Goal: Navigation & Orientation: Find specific page/section

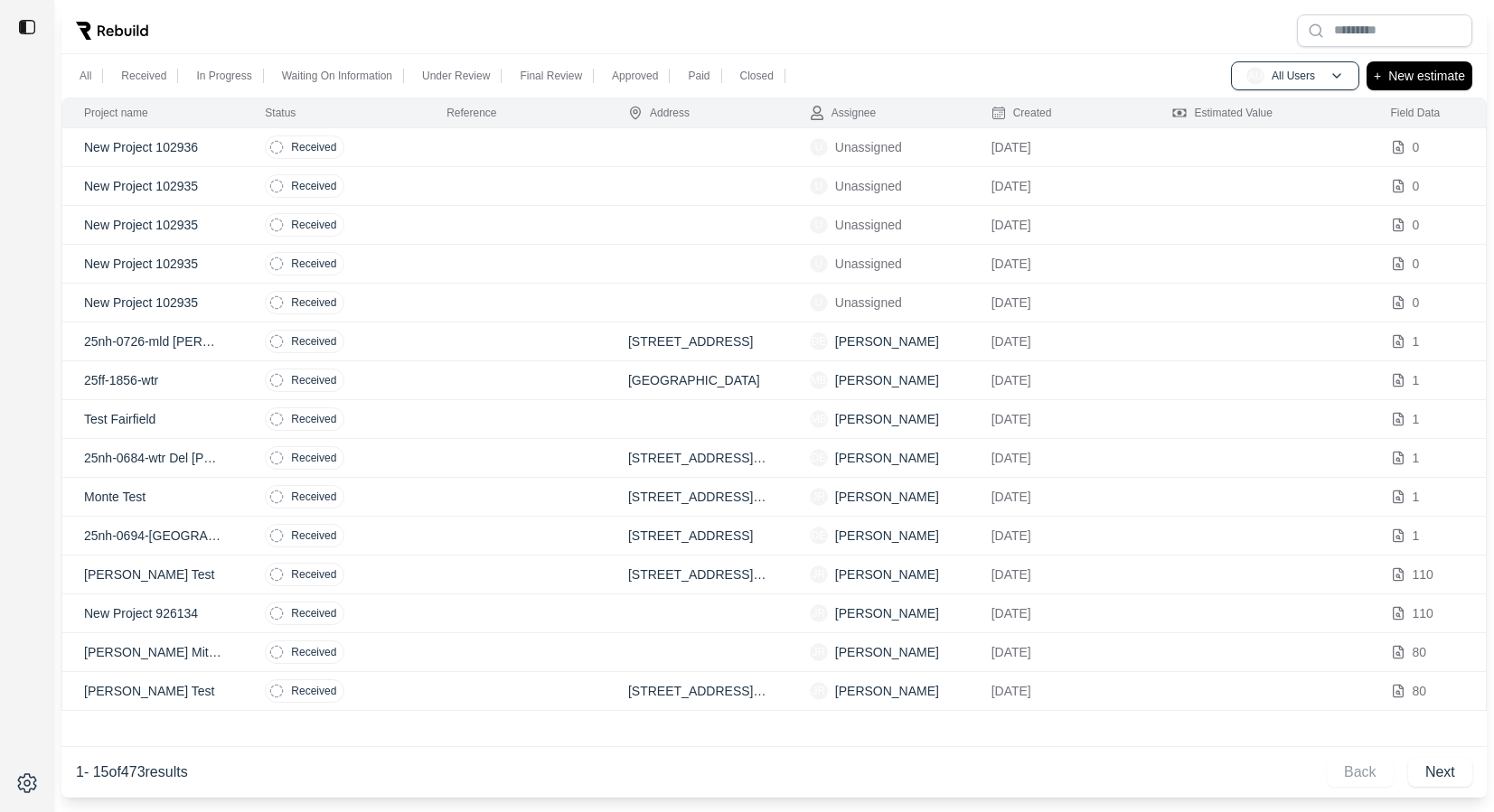
click at [273, 29] on div at bounding box center [774, 30] width 1425 height 47
click at [479, 192] on td at bounding box center [515, 186] width 181 height 38
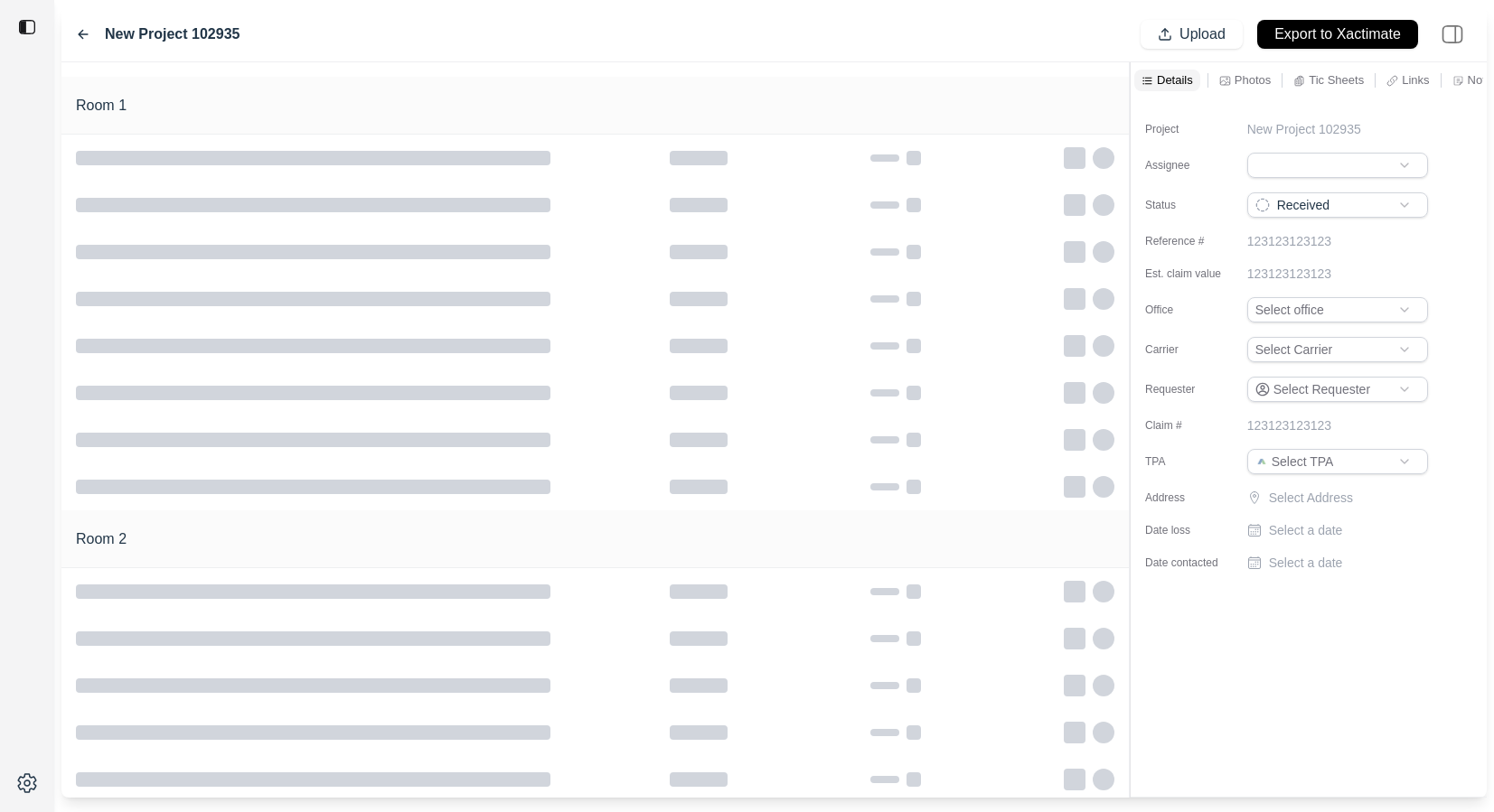
click at [87, 29] on icon at bounding box center [83, 35] width 15 height 15
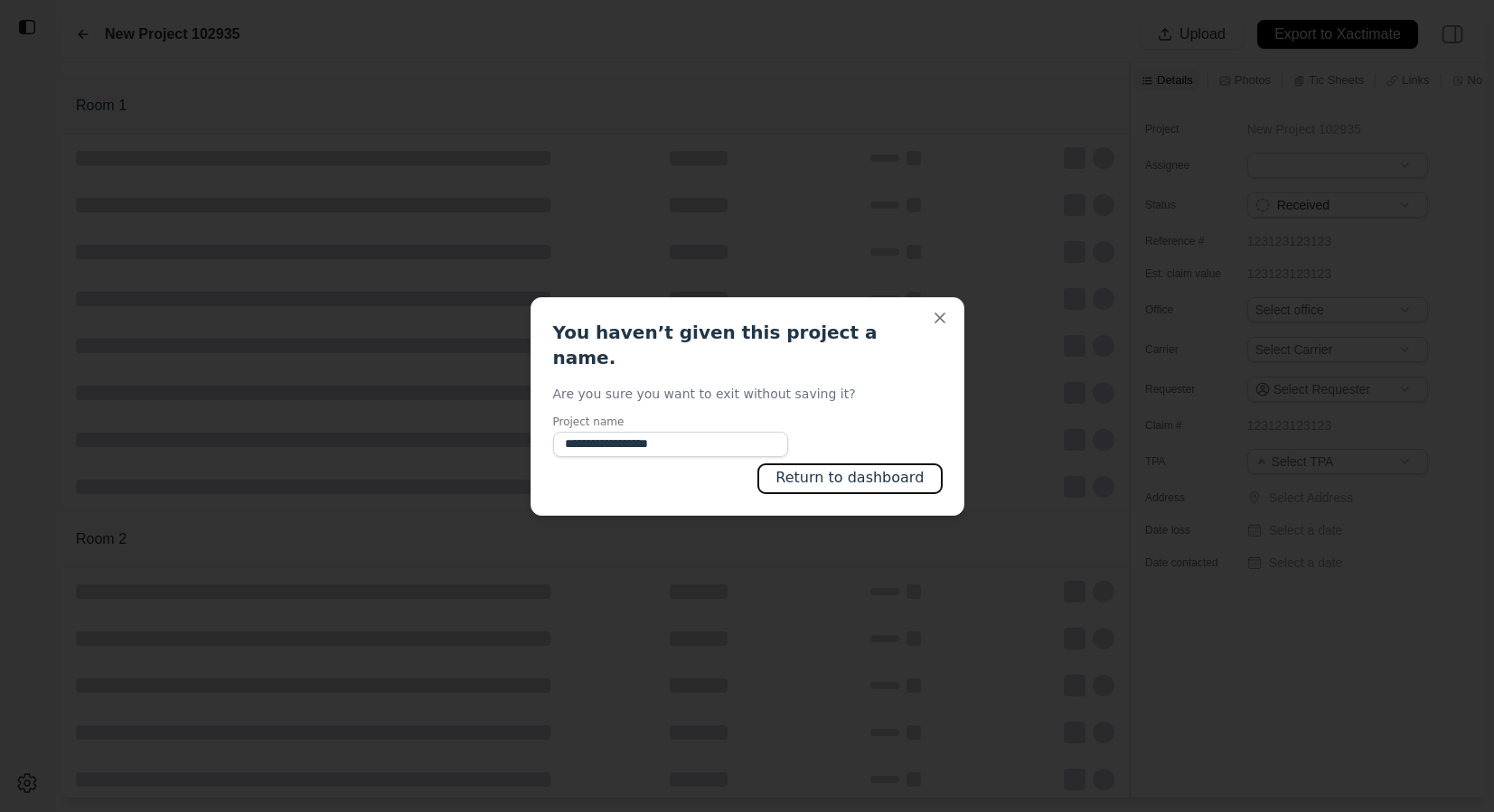
click at [842, 465] on button "Return to dashboard" at bounding box center [849, 479] width 182 height 29
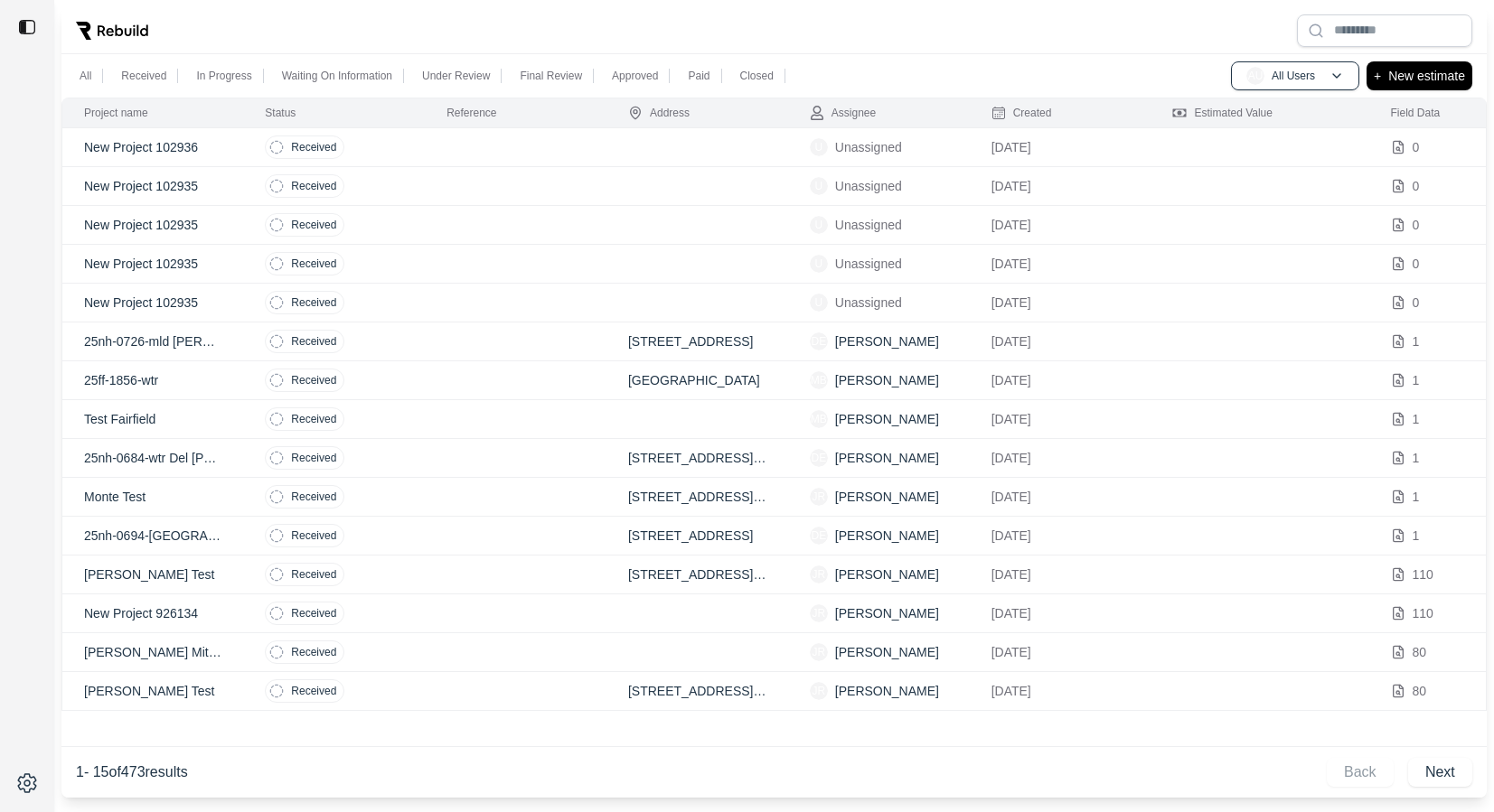
click at [512, 302] on td at bounding box center [515, 303] width 181 height 38
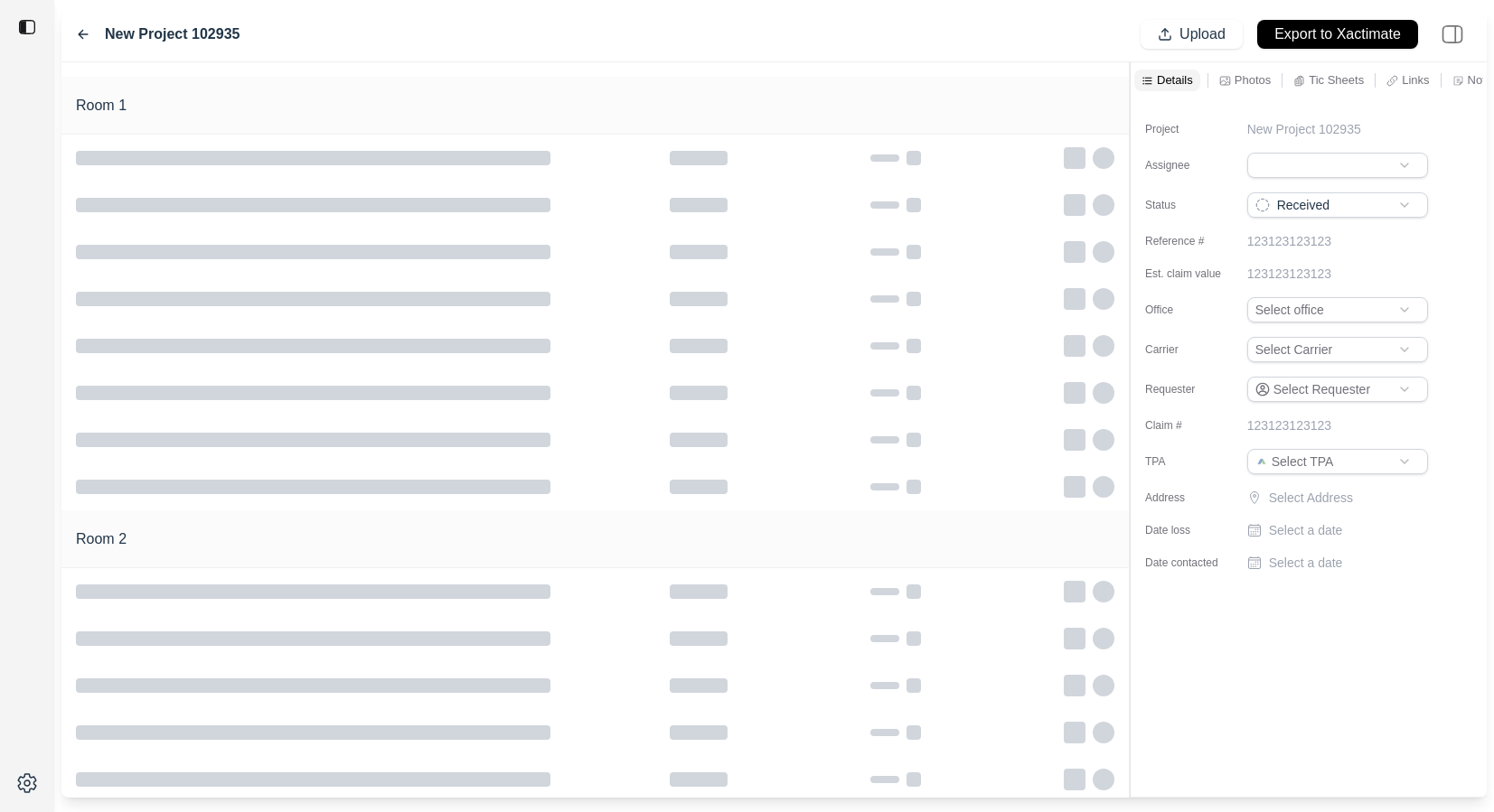
click at [87, 32] on icon at bounding box center [83, 35] width 15 height 15
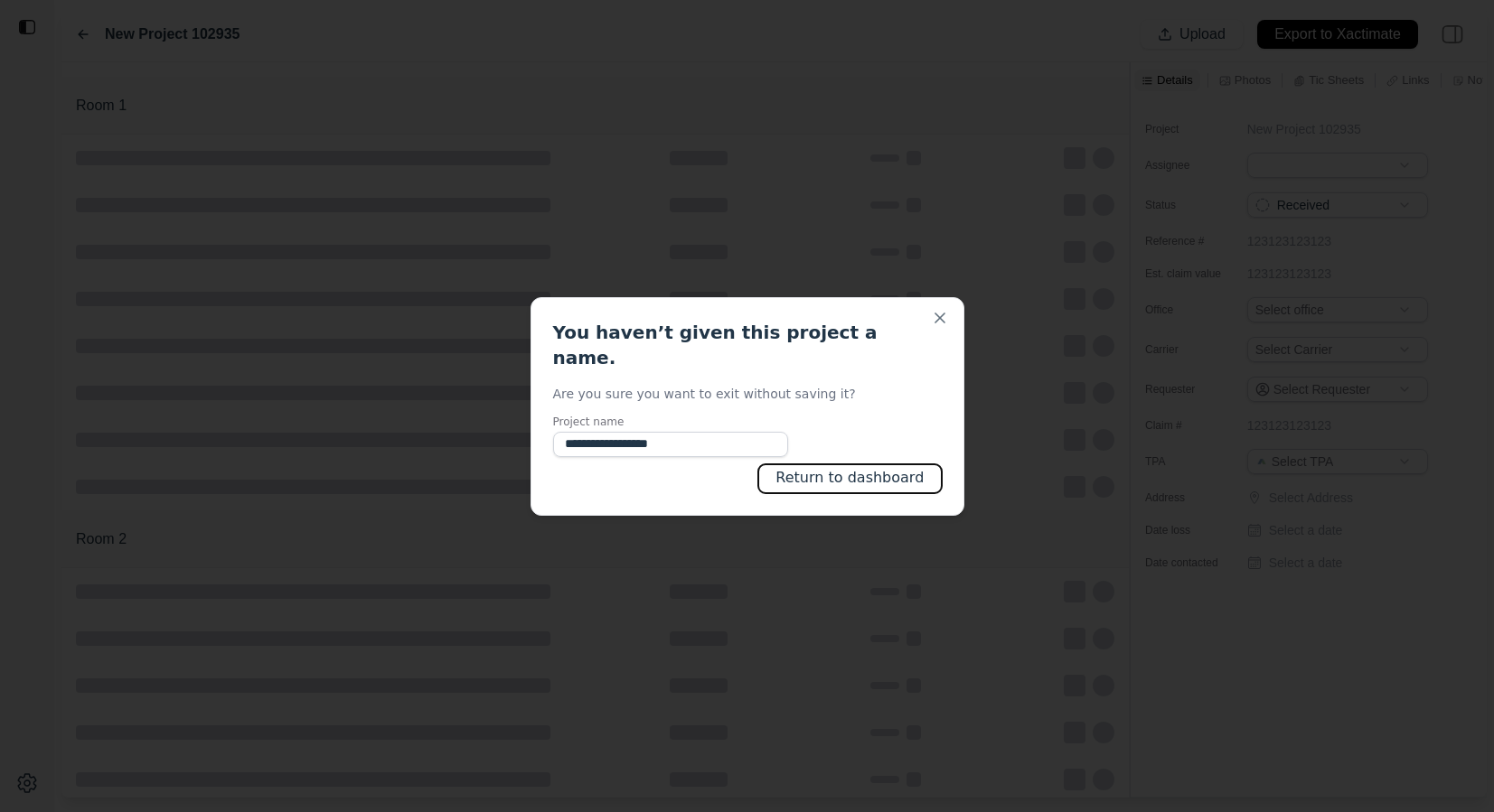
click at [822, 466] on button "Return to dashboard" at bounding box center [849, 479] width 182 height 29
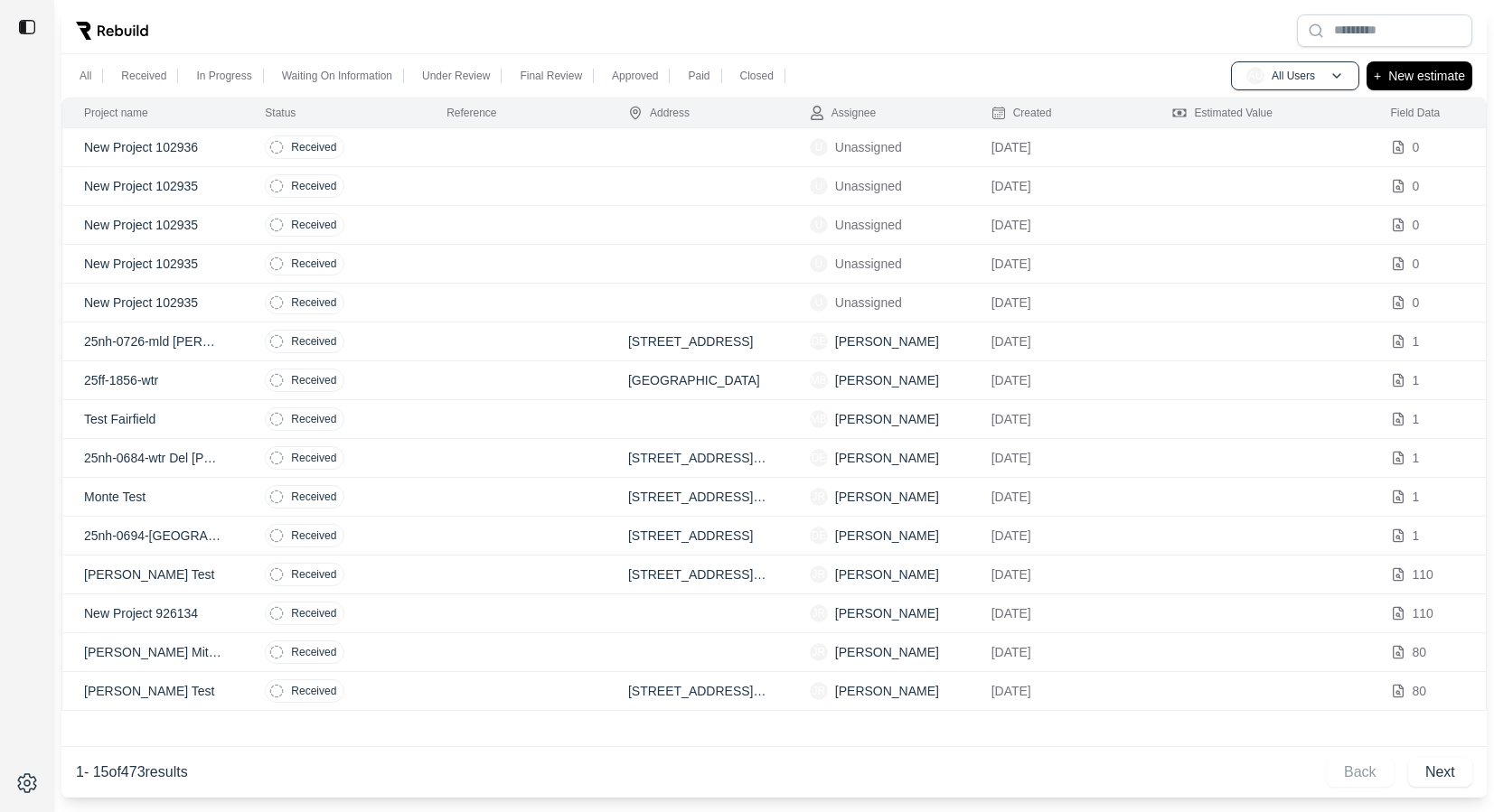
click at [494, 148] on td at bounding box center [515, 148] width 181 height 38
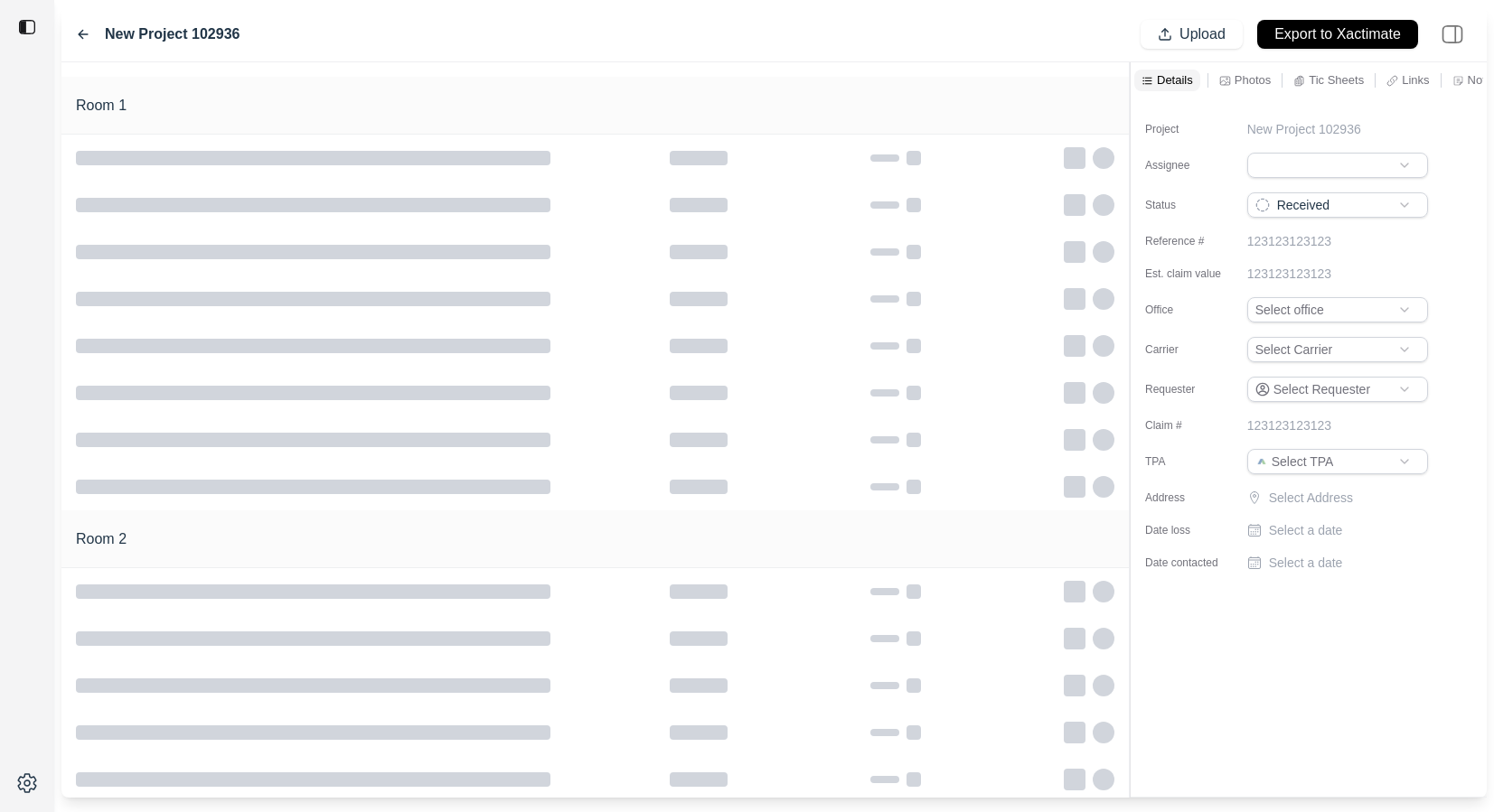
click at [1256, 82] on p "Photos" at bounding box center [1252, 80] width 36 height 16
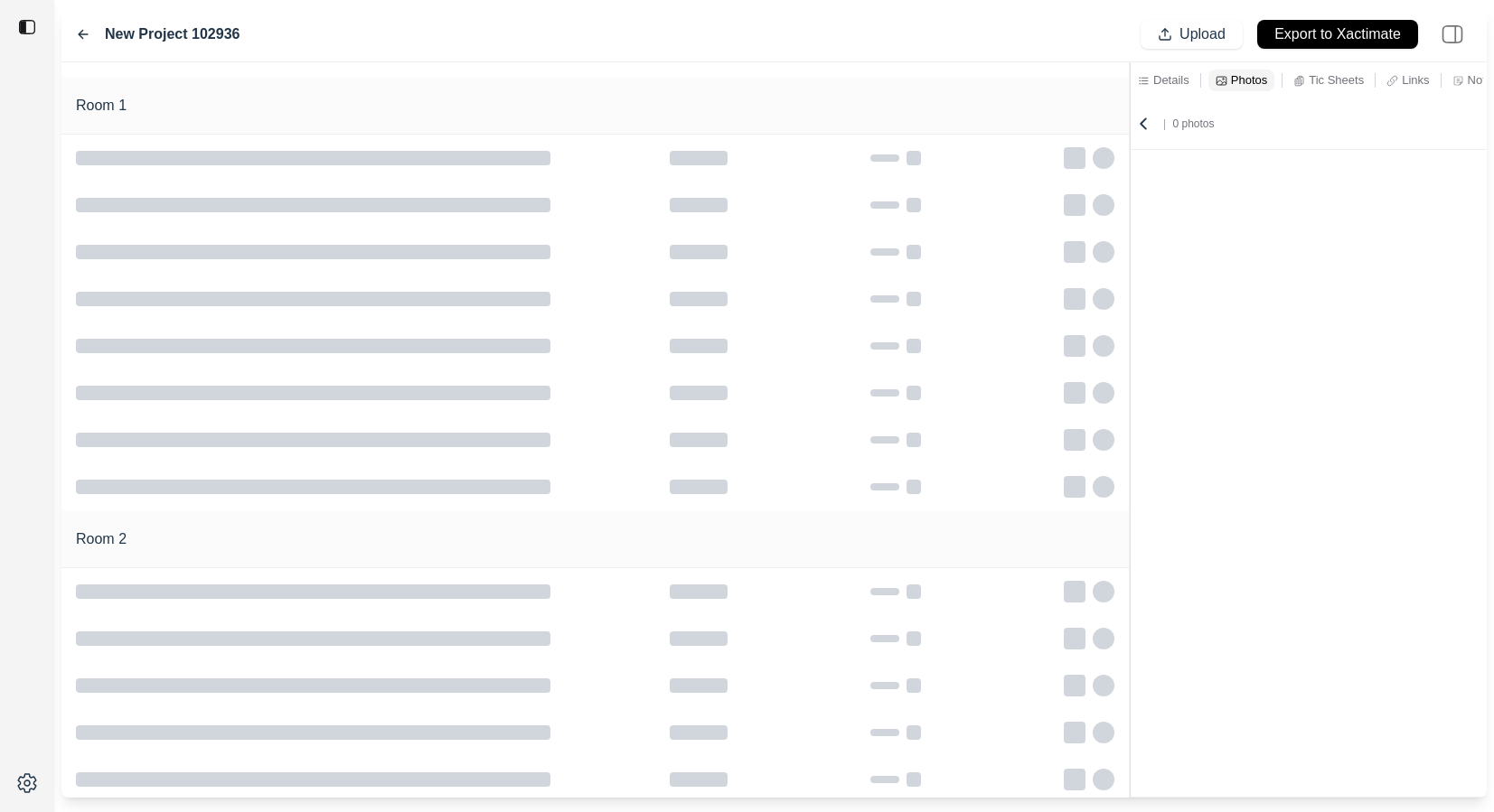
click at [1341, 82] on p "Tic Sheets" at bounding box center [1336, 80] width 55 height 16
click at [1390, 82] on icon at bounding box center [1391, 81] width 12 height 12
click at [1459, 82] on icon at bounding box center [1457, 81] width 9 height 9
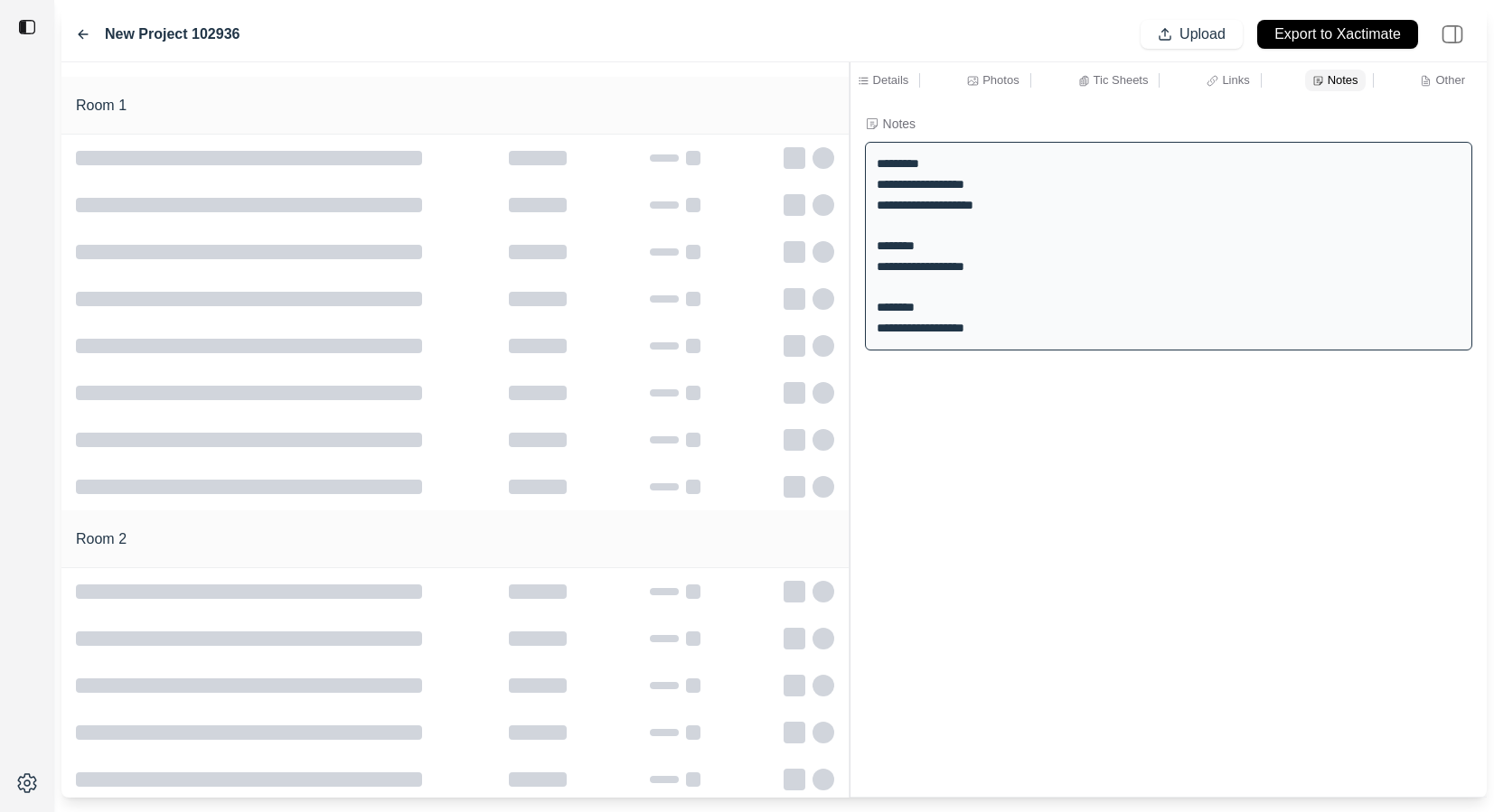
click at [850, 120] on div at bounding box center [850, 430] width 1 height 736
click at [91, 30] on div "New Project 102936" at bounding box center [158, 35] width 163 height 22
click at [74, 31] on div "New Project 102936 Upload Export to Xactimate" at bounding box center [774, 35] width 1425 height 55
click at [77, 32] on icon at bounding box center [83, 35] width 15 height 15
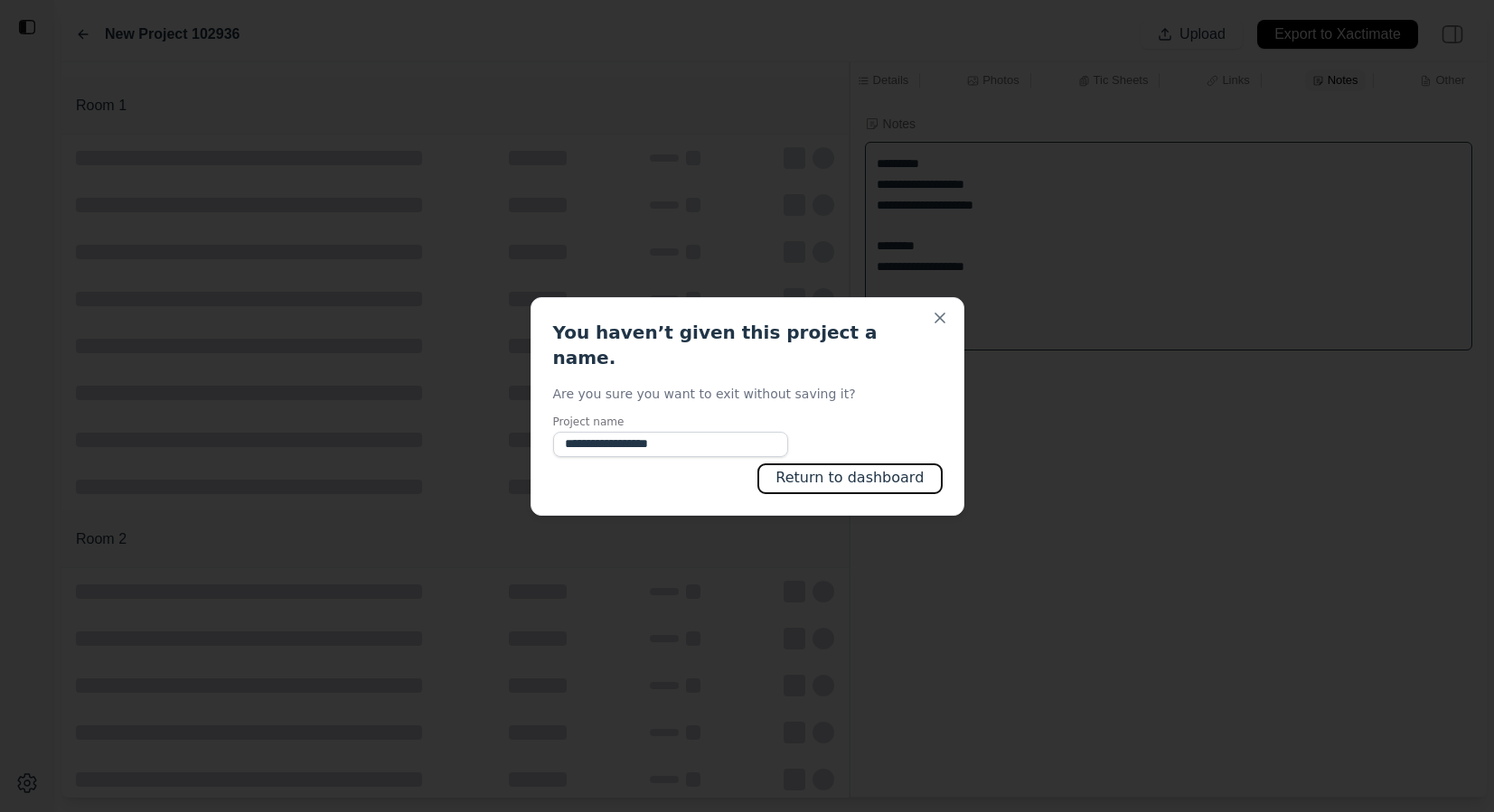
click at [887, 465] on button "Return to dashboard" at bounding box center [849, 479] width 182 height 29
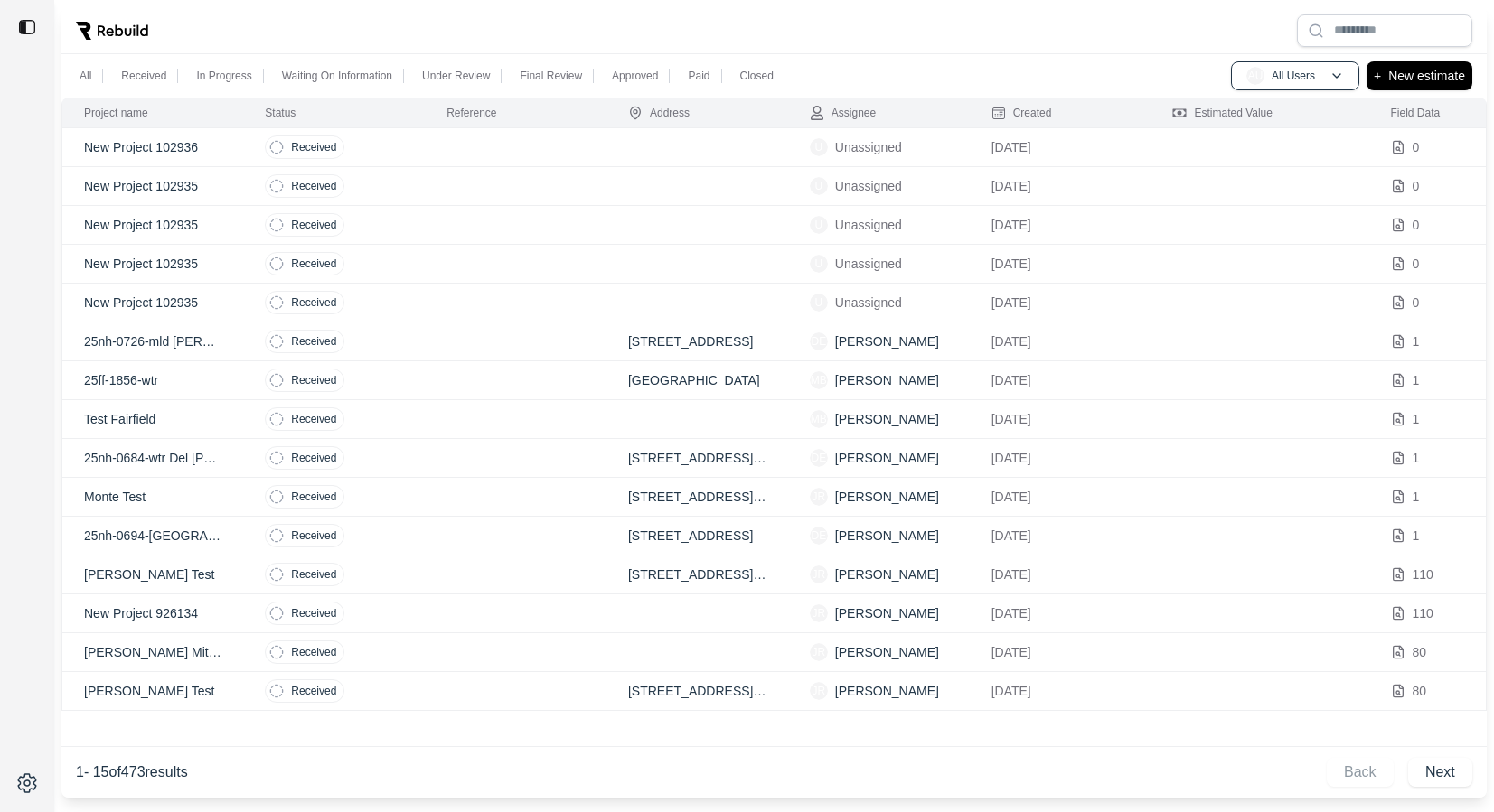
click at [528, 247] on td at bounding box center [515, 264] width 181 height 38
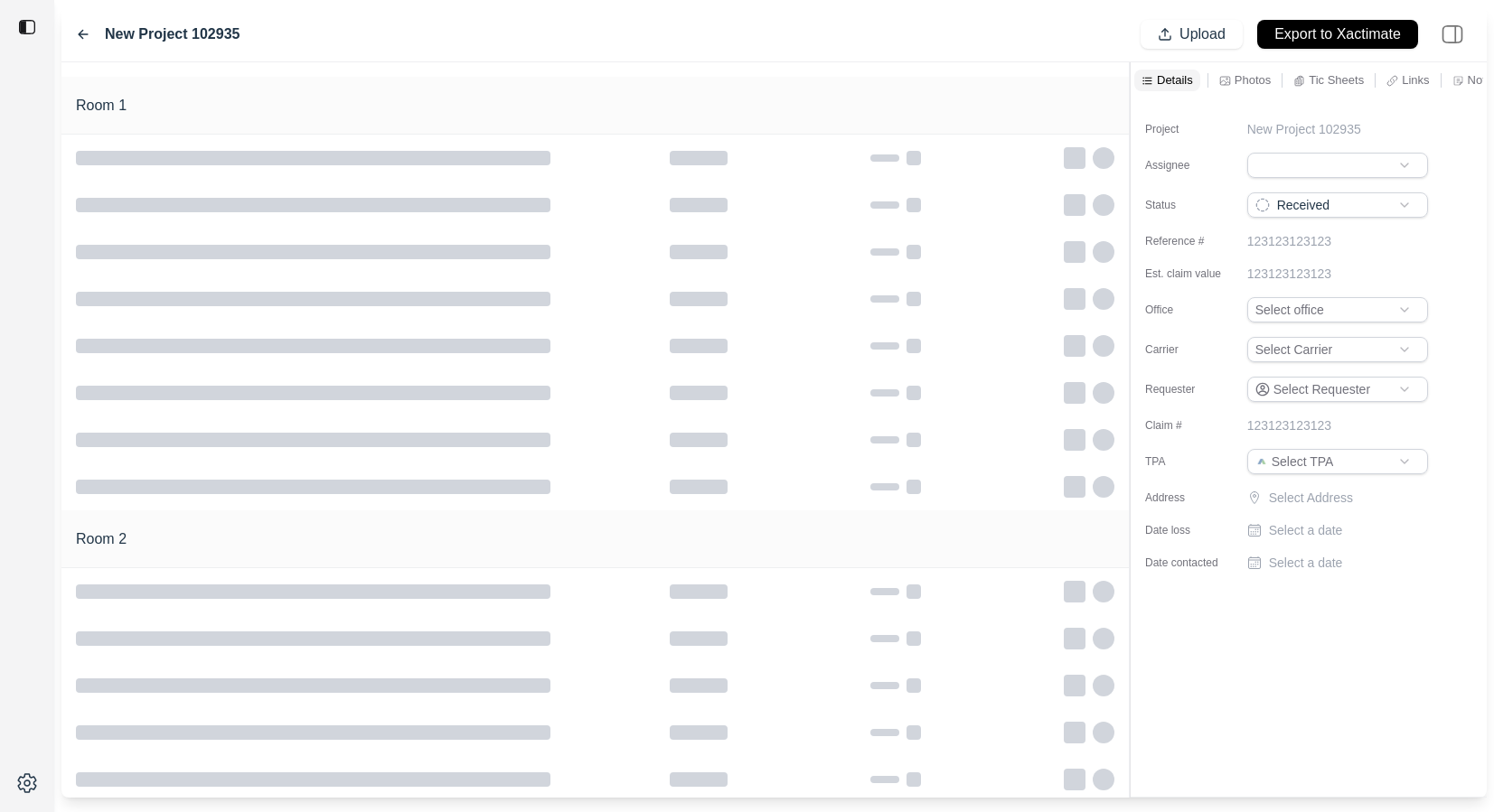
click at [1470, 79] on p "Notes" at bounding box center [1483, 80] width 31 height 16
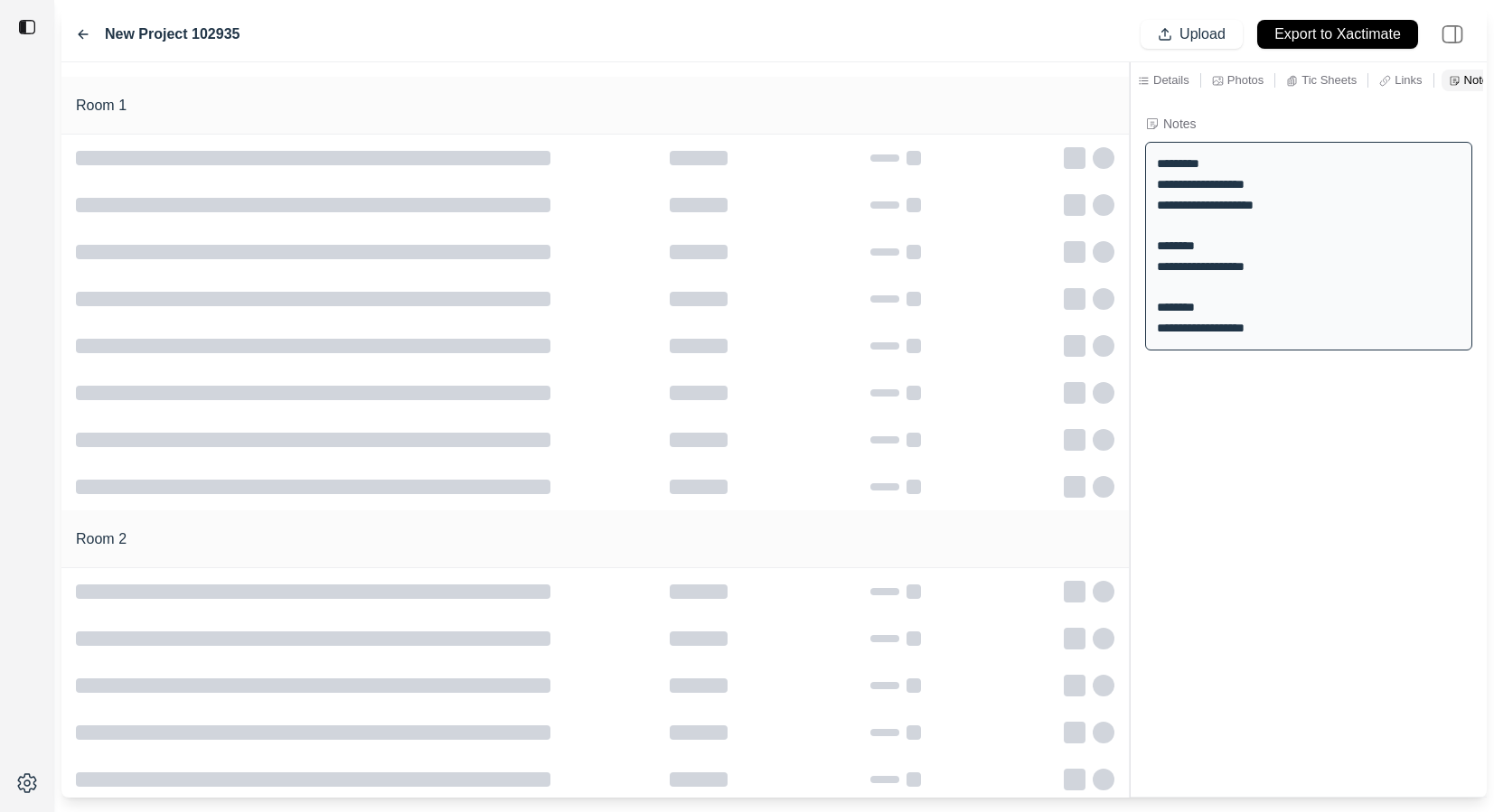
click at [78, 30] on icon at bounding box center [83, 35] width 15 height 15
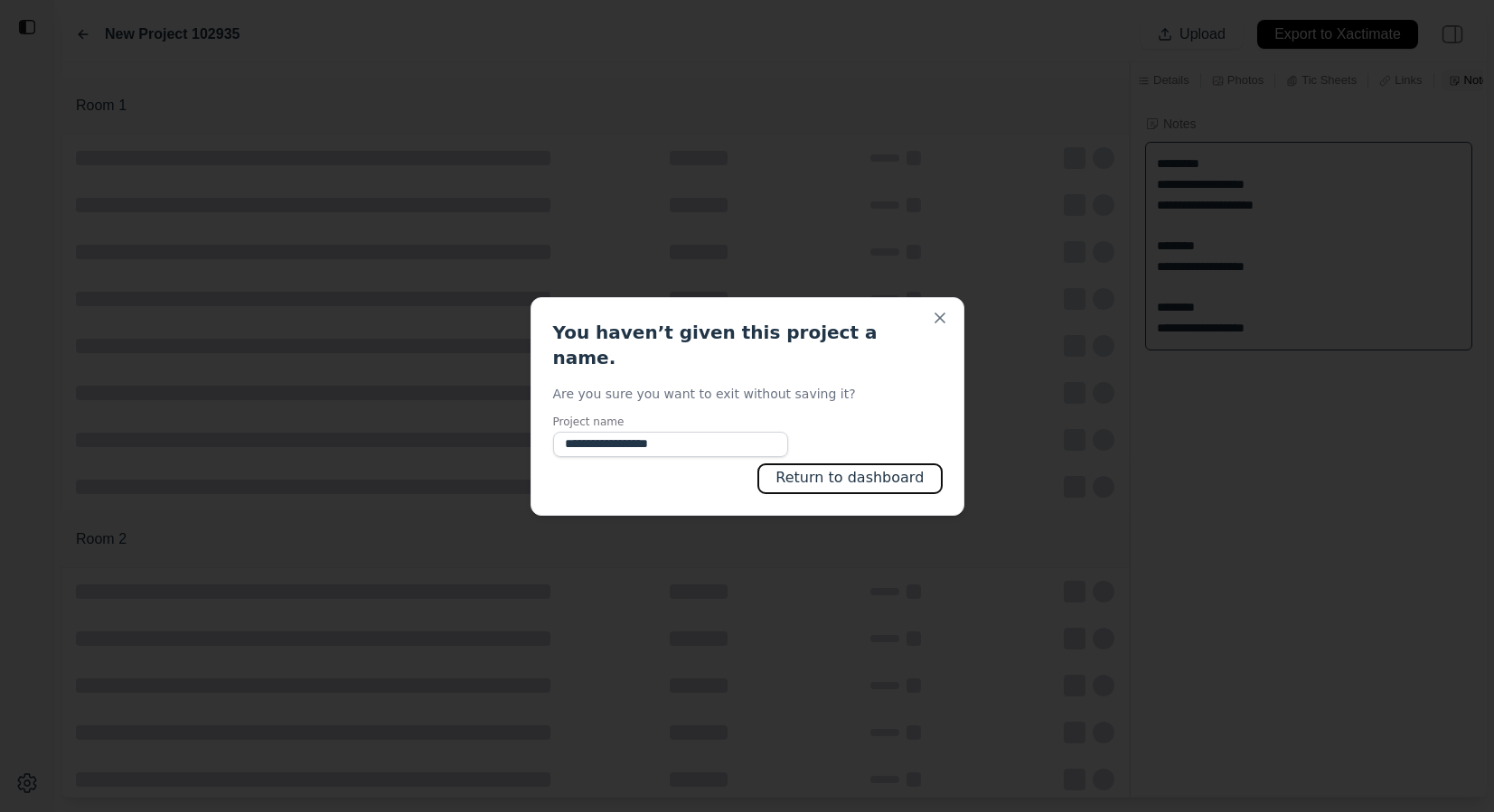
click at [817, 465] on button "Return to dashboard" at bounding box center [849, 479] width 182 height 29
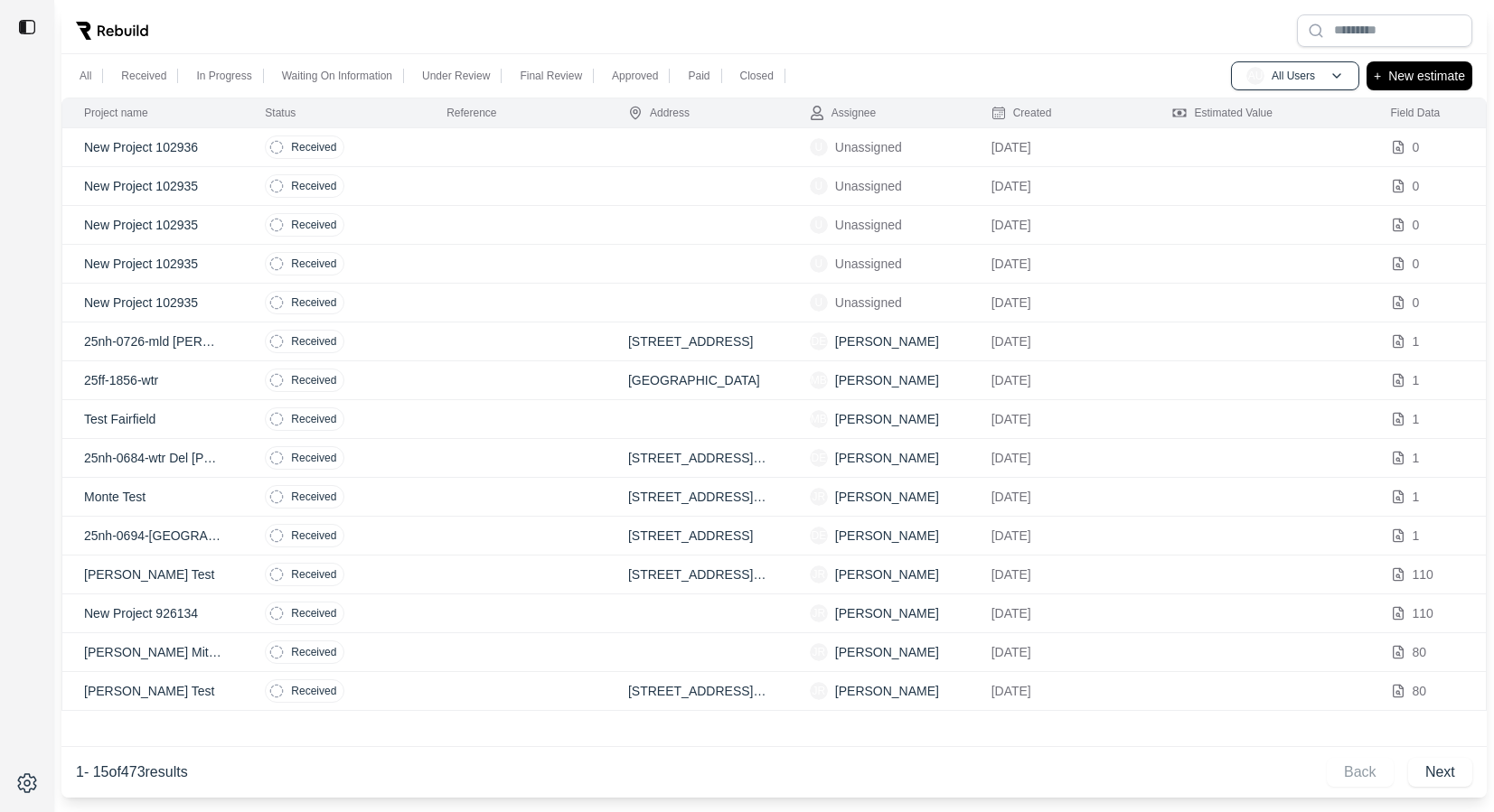
click at [639, 302] on td at bounding box center [698, 303] width 181 height 38
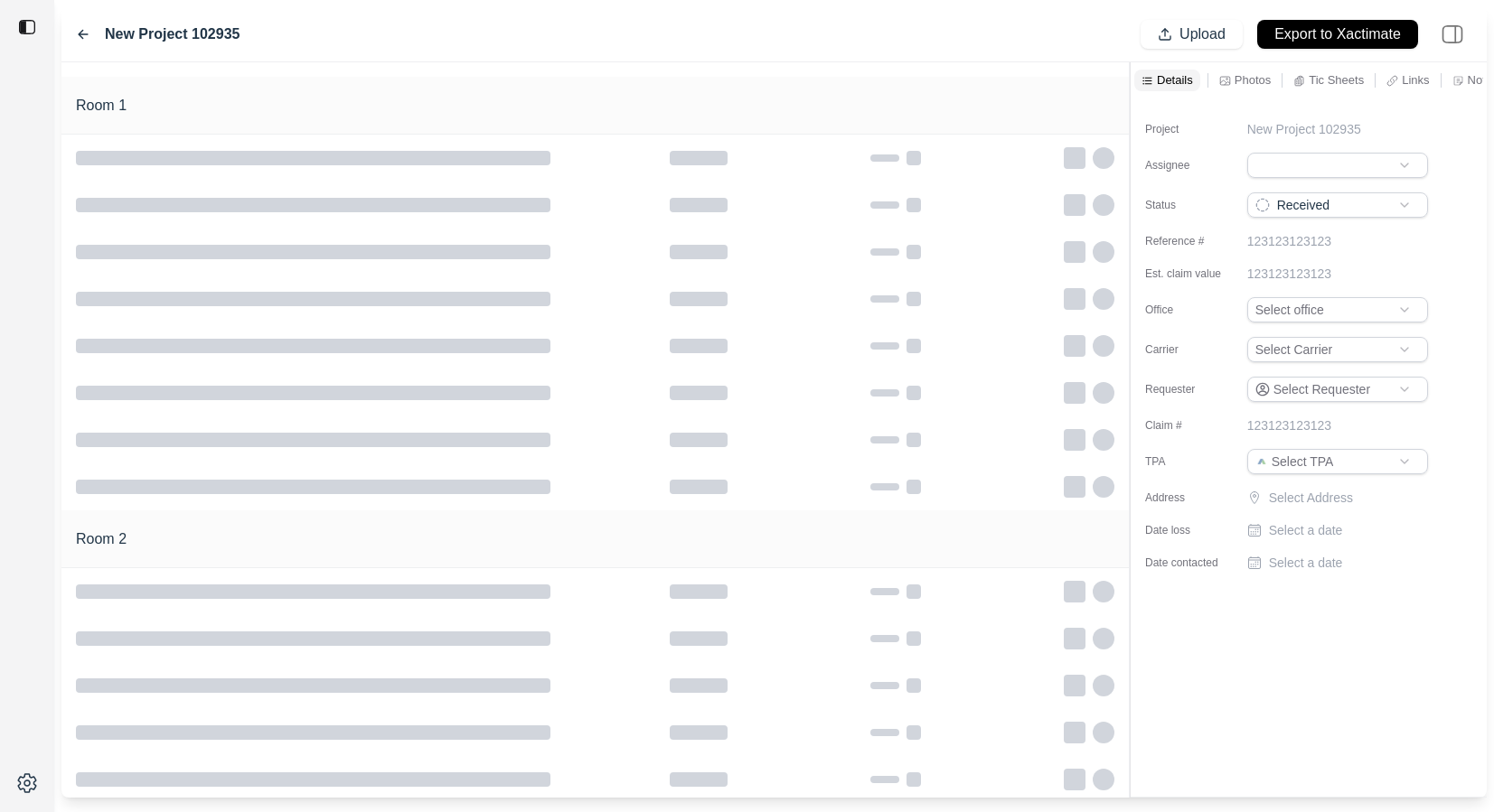
click at [1460, 83] on icon at bounding box center [1457, 81] width 12 height 12
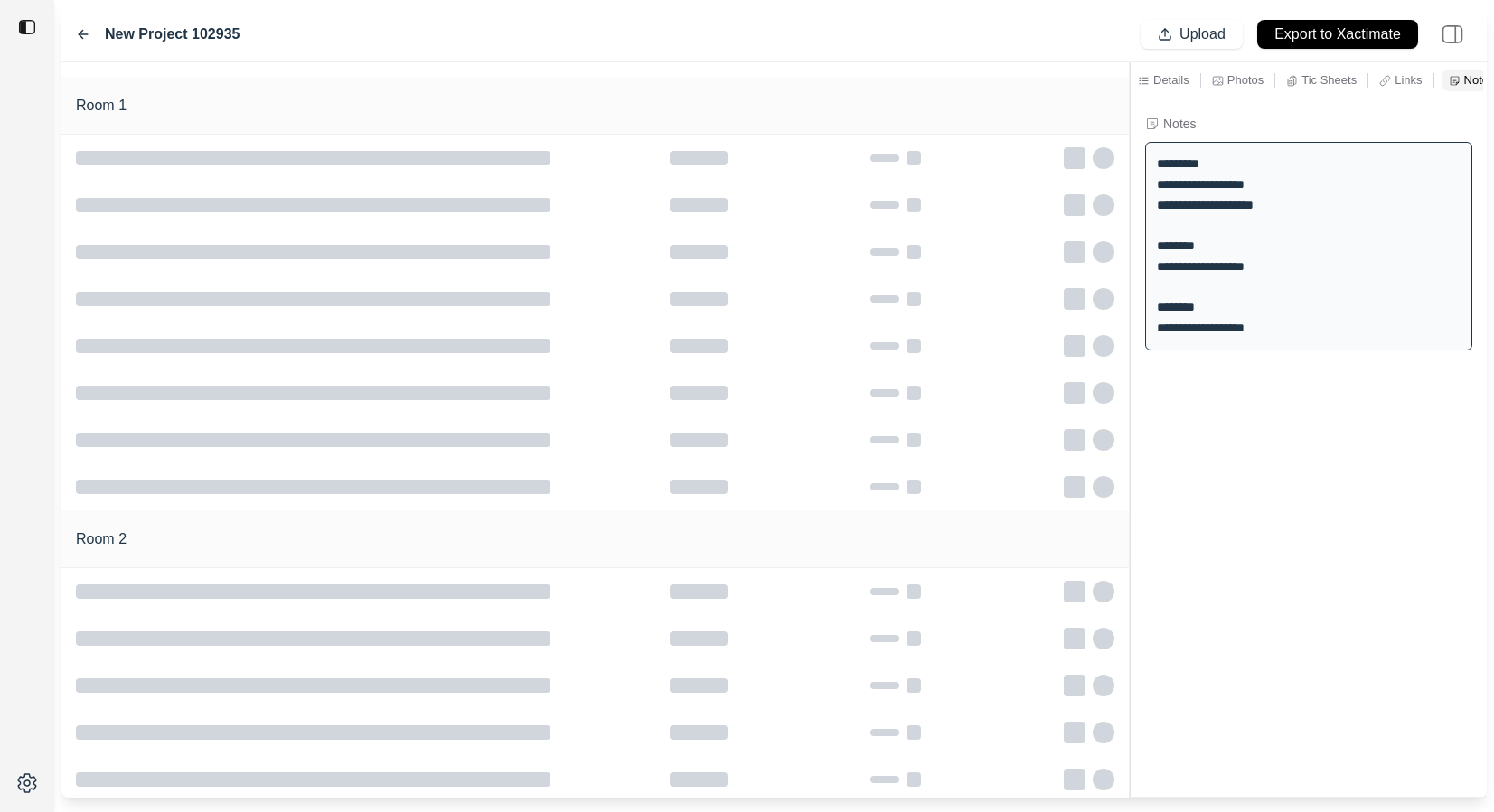
click at [79, 33] on icon at bounding box center [83, 35] width 9 height 8
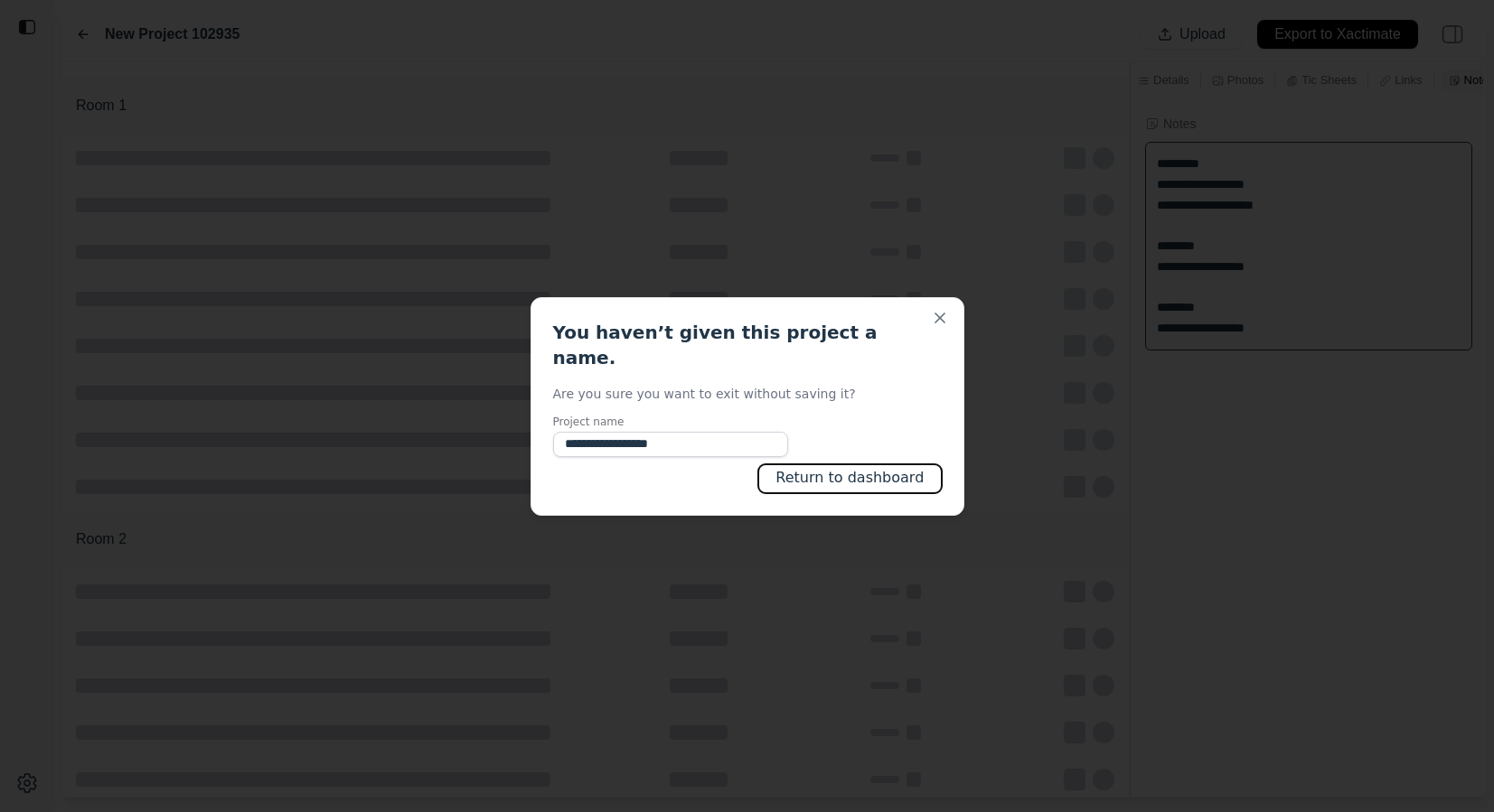
click at [822, 466] on button "Return to dashboard" at bounding box center [849, 479] width 182 height 29
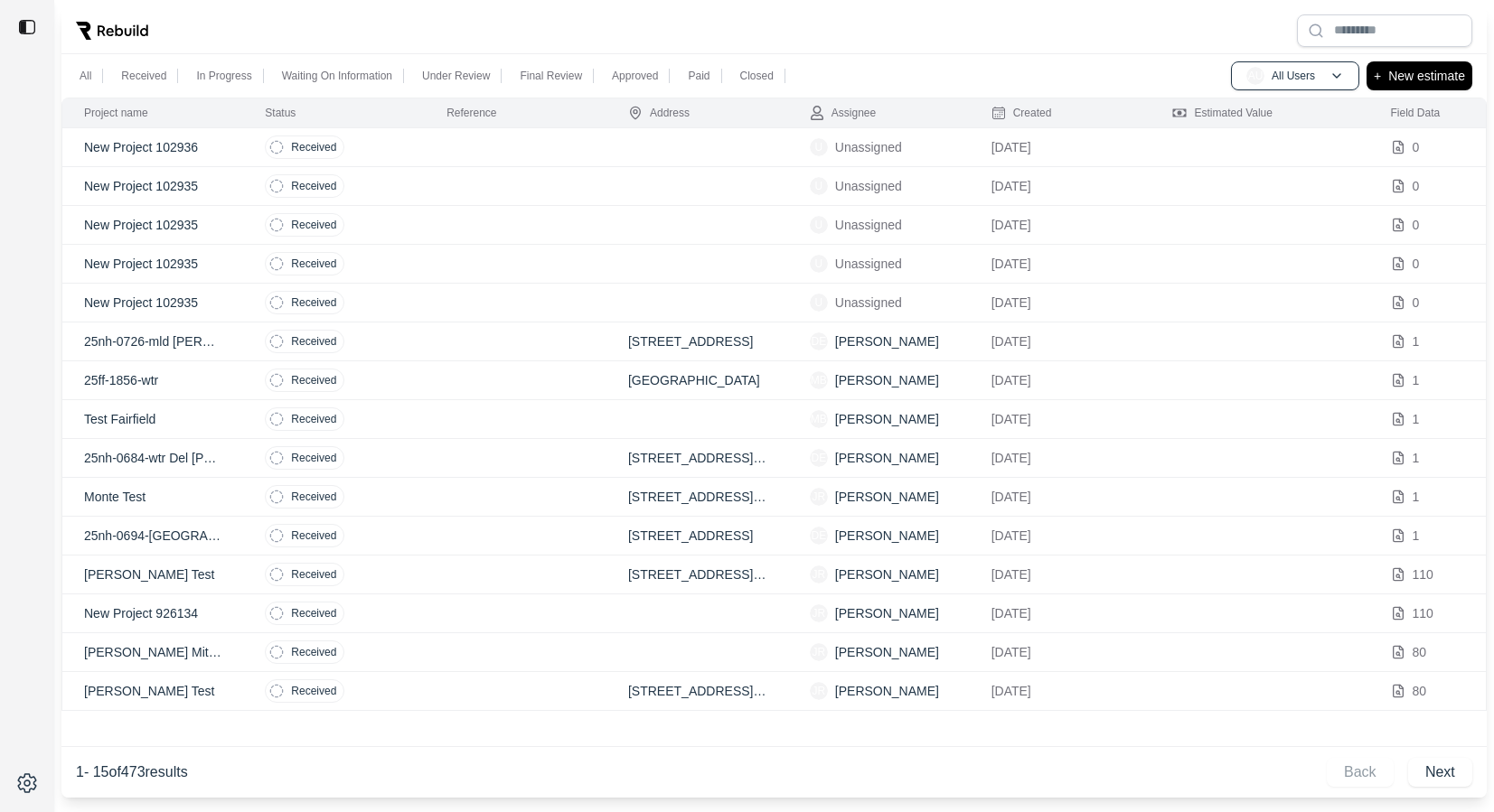
click at [477, 220] on td at bounding box center [515, 225] width 181 height 38
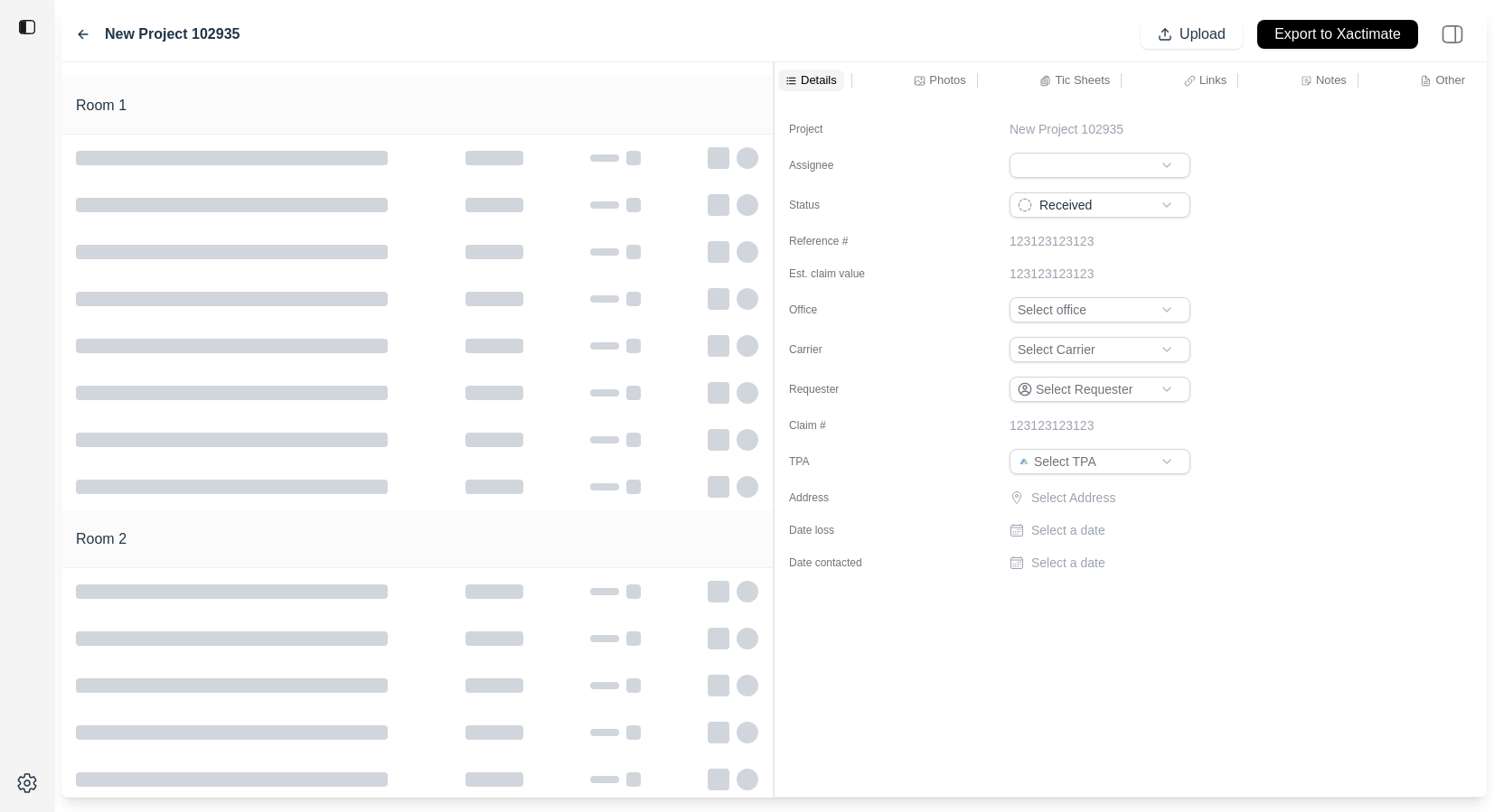
click at [700, 93] on div "Room 1 Room 2 Details Photos Tic Sheets Links Notes Other Project New Project 1…" at bounding box center [774, 430] width 1425 height 736
click at [1322, 80] on p "Notes" at bounding box center [1332, 80] width 31 height 16
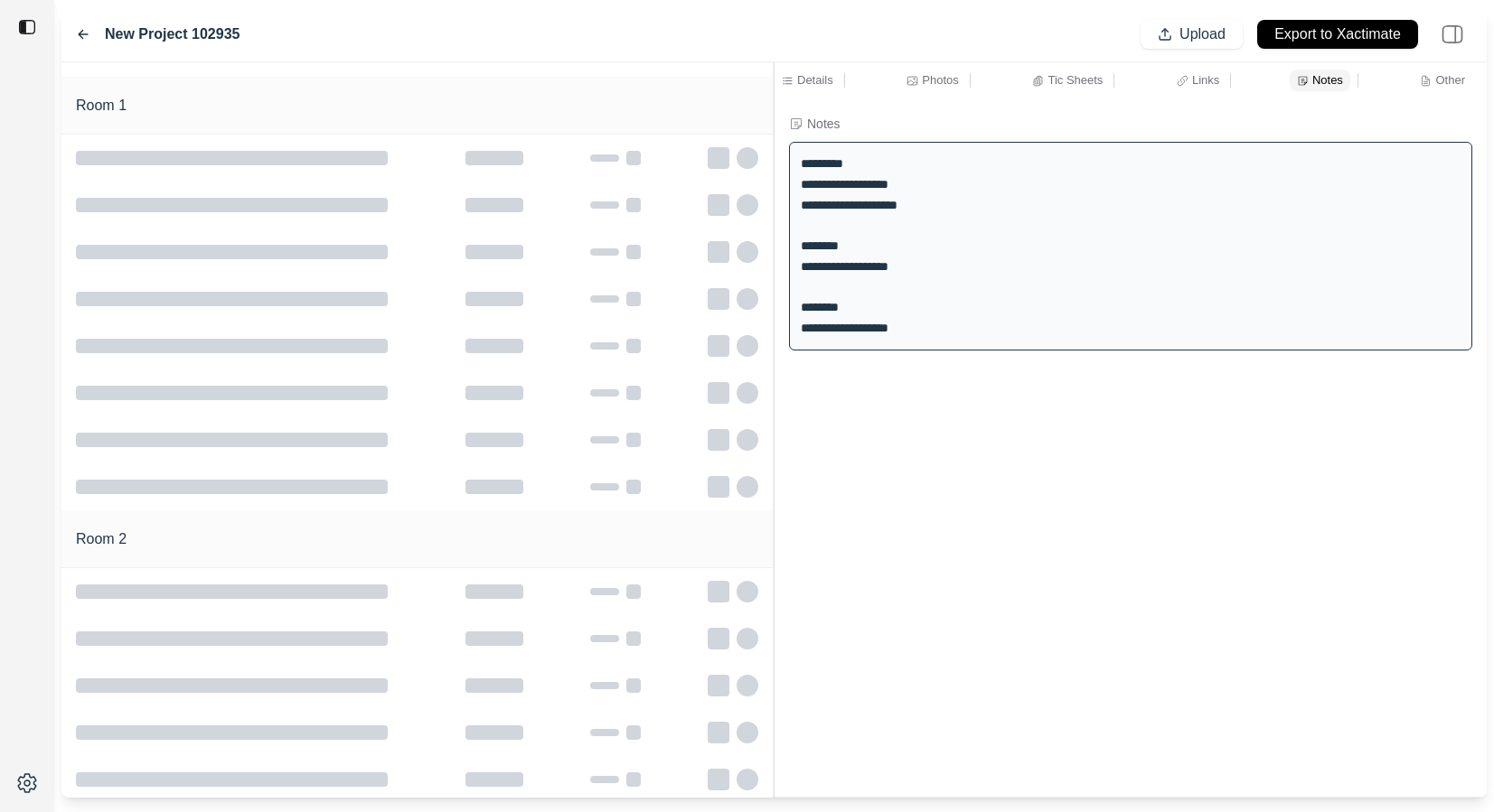
click at [84, 34] on icon at bounding box center [83, 35] width 15 height 15
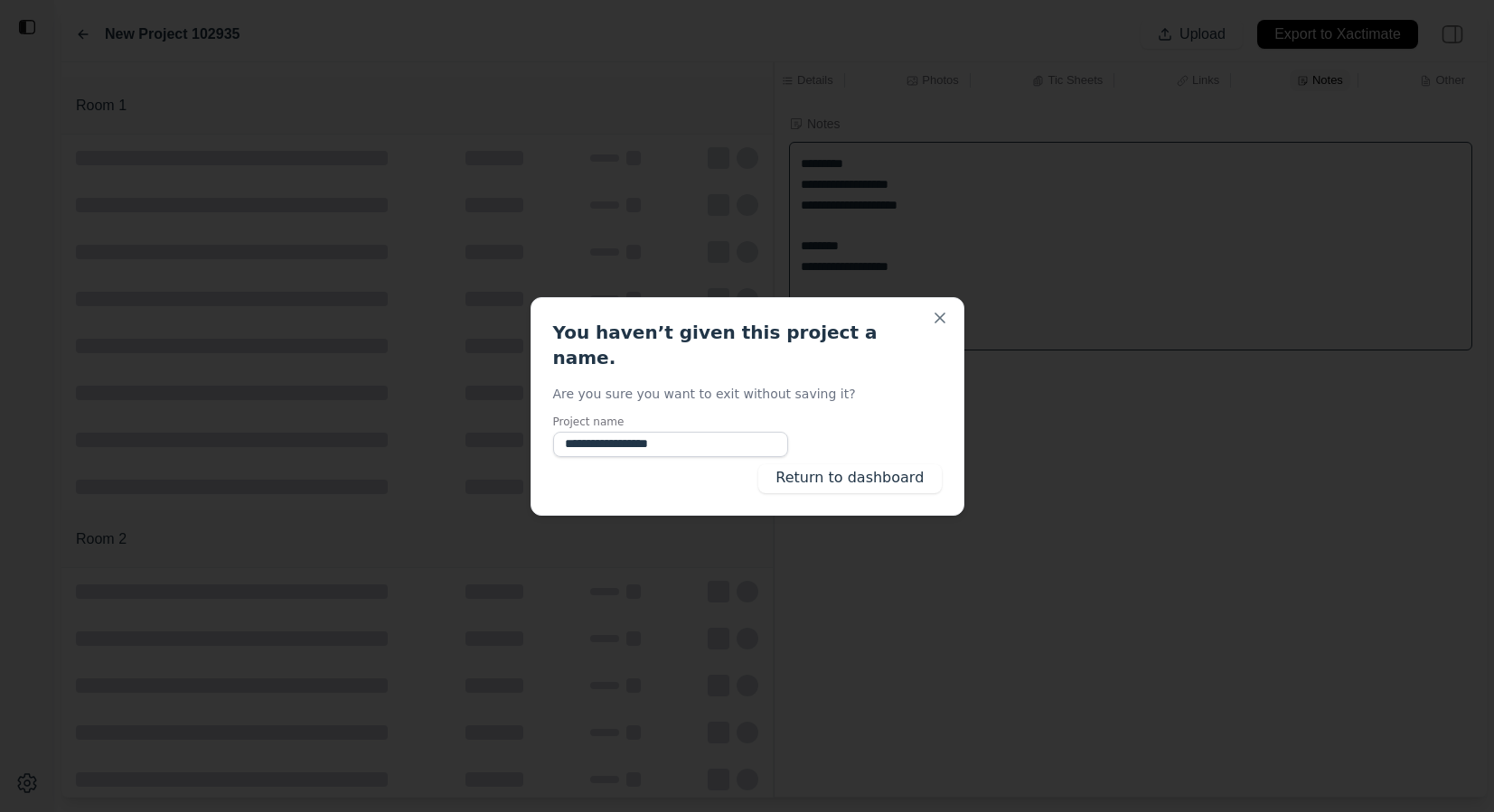
click at [843, 483] on div "**********" at bounding box center [747, 406] width 434 height 219
click at [845, 465] on button "Return to dashboard" at bounding box center [849, 479] width 182 height 29
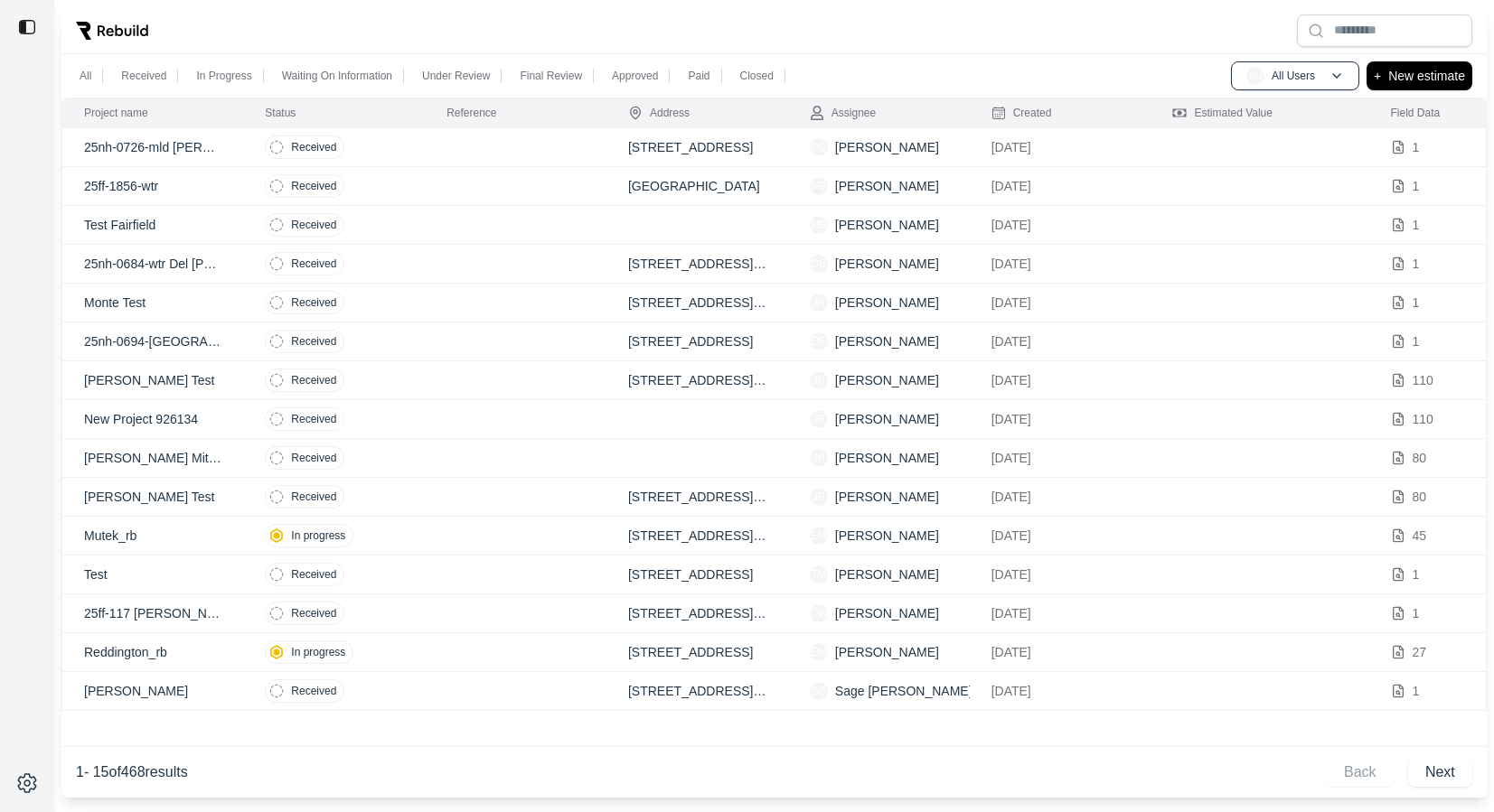
click at [411, 184] on td "Received" at bounding box center [334, 186] width 181 height 38
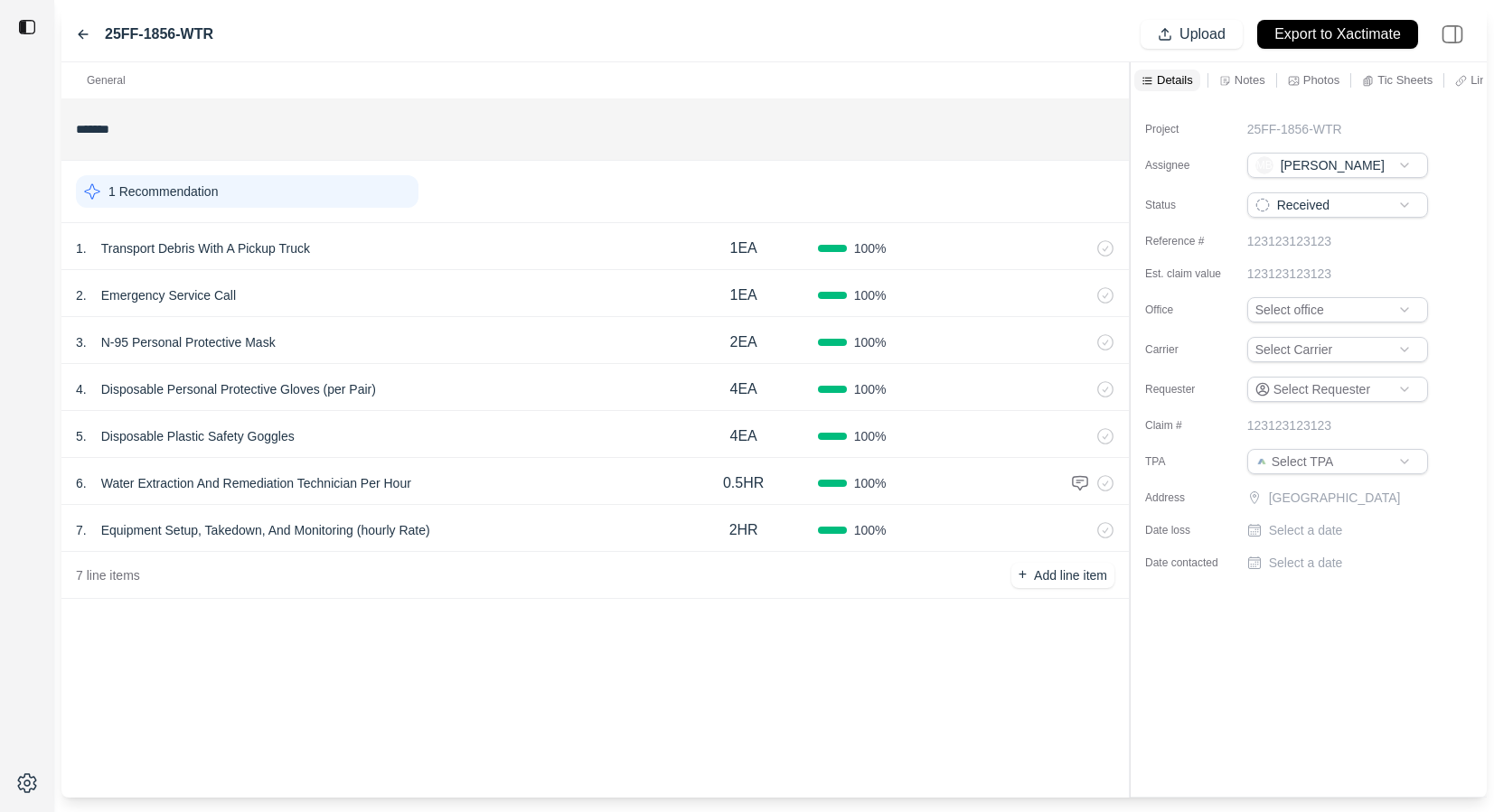
click at [1314, 319] on html "25FF-1856-WTR Upload Export to Xactimate General ******* 1 Recommendation 1 . T…" at bounding box center [747, 406] width 1494 height 812
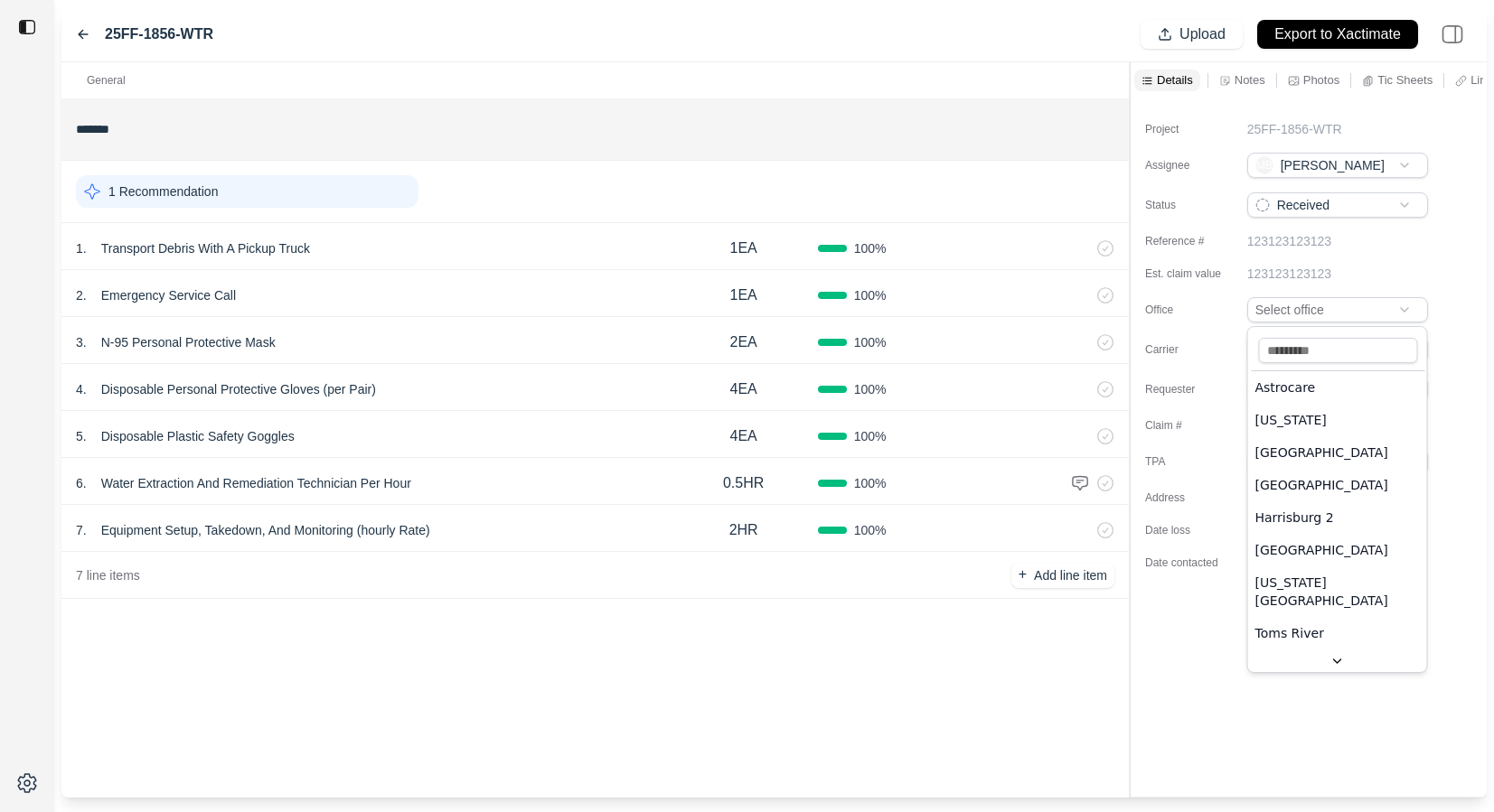
scroll to position [49, 0]
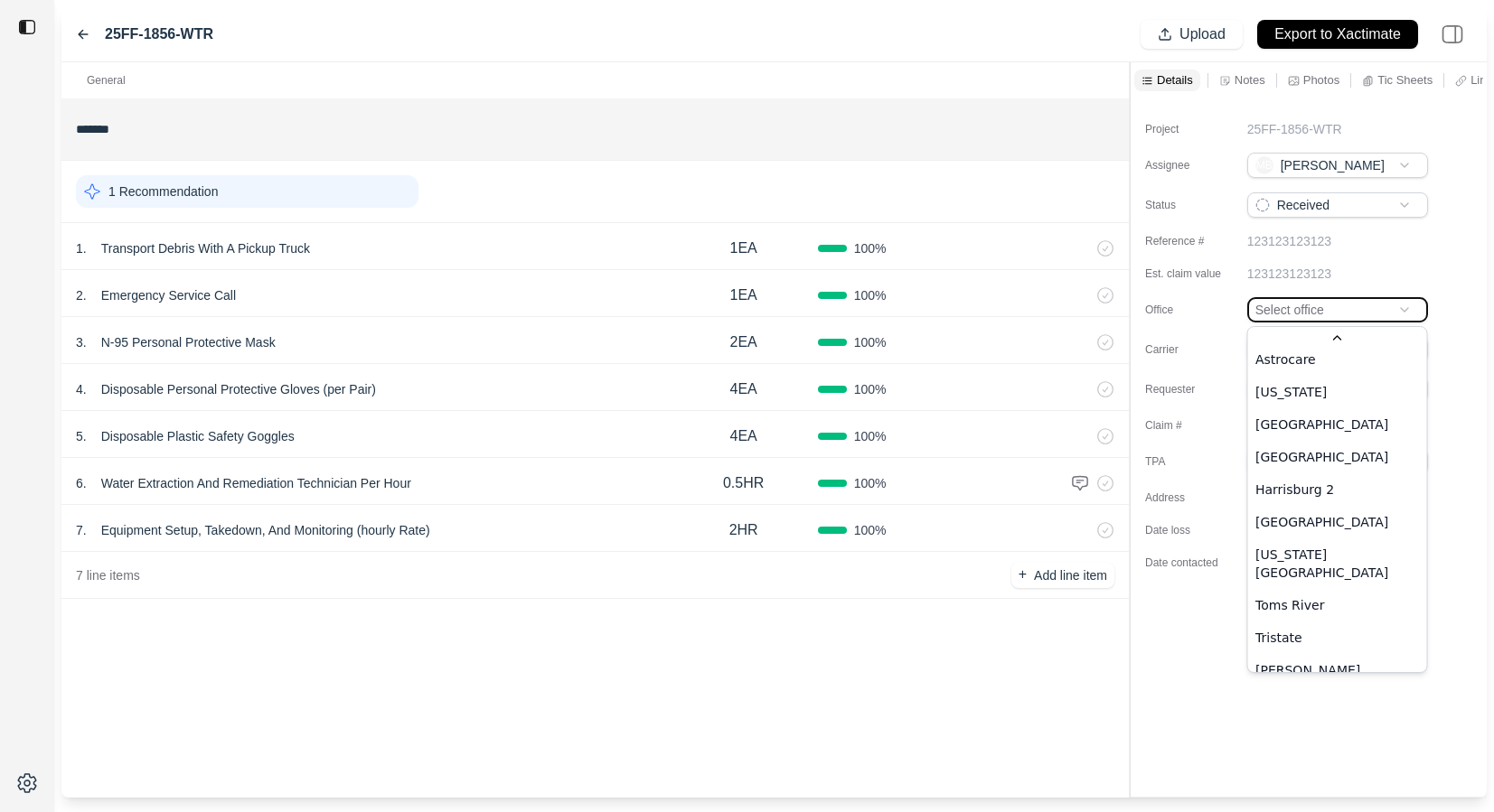
click at [1196, 673] on html "25FF-1856-WTR Upload Export to Xactimate General ******* 1 Recommendation 1 . T…" at bounding box center [747, 406] width 1494 height 812
